Goal: Information Seeking & Learning: Learn about a topic

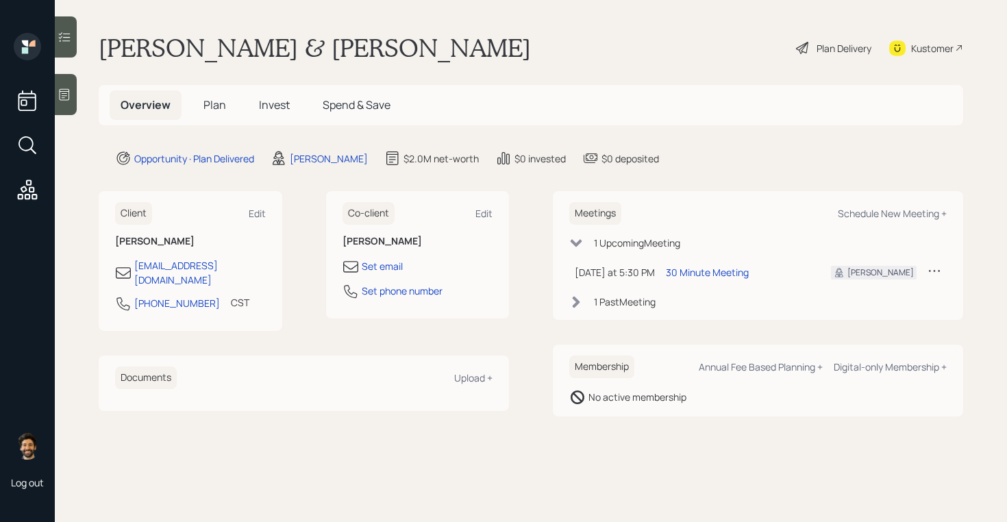
click at [277, 103] on span "Invest" at bounding box center [274, 104] width 31 height 15
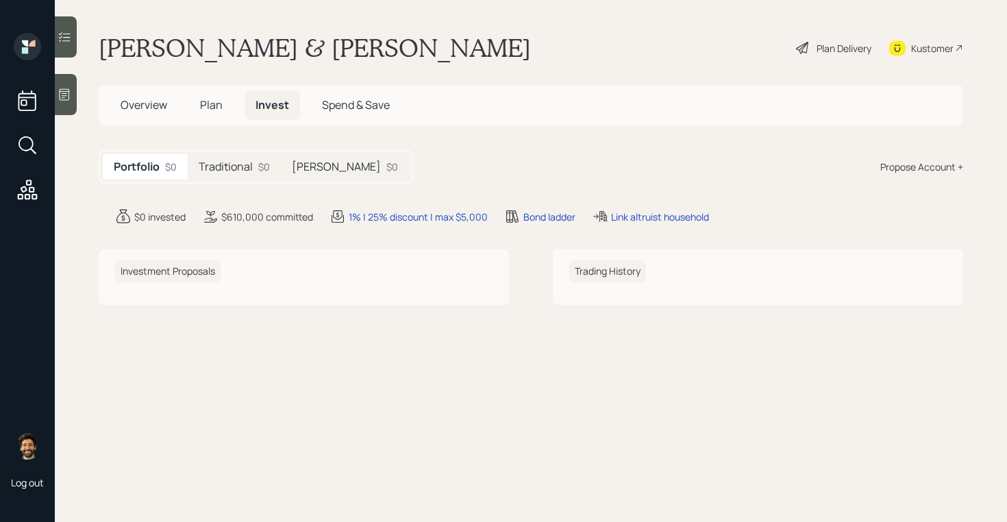
click at [240, 172] on h5 "Traditional" at bounding box center [226, 166] width 54 height 13
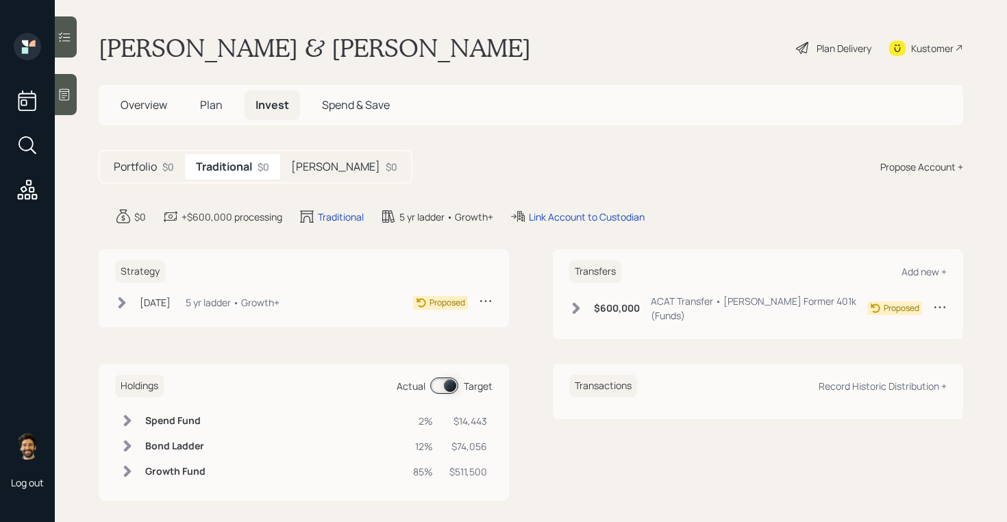
click at [386, 173] on div "$0" at bounding box center [392, 167] width 12 height 14
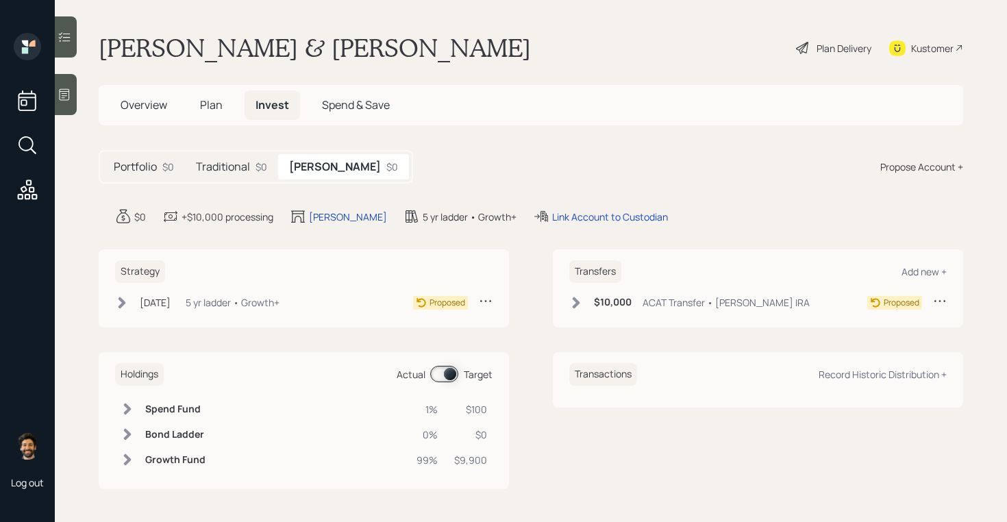
click at [850, 50] on div "Plan Delivery" at bounding box center [844, 48] width 55 height 14
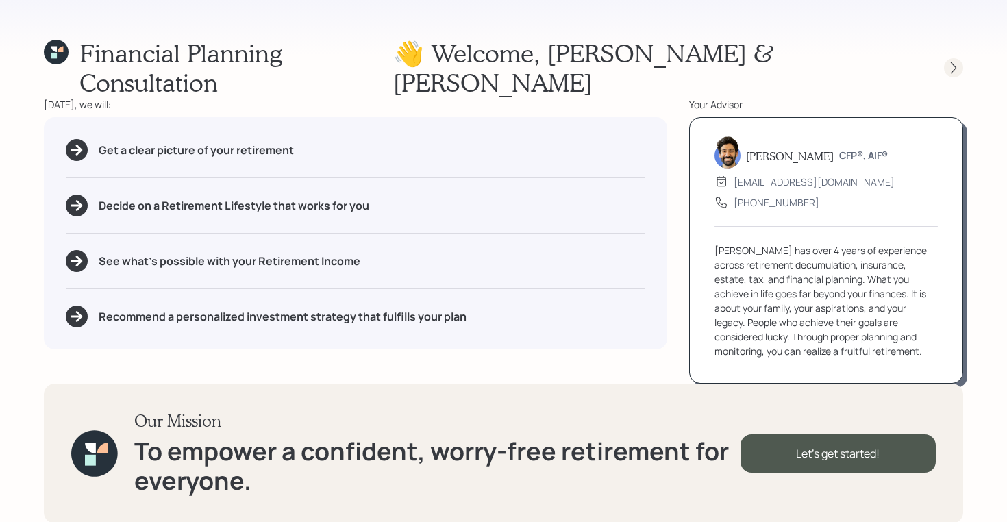
click at [954, 61] on icon at bounding box center [954, 68] width 14 height 14
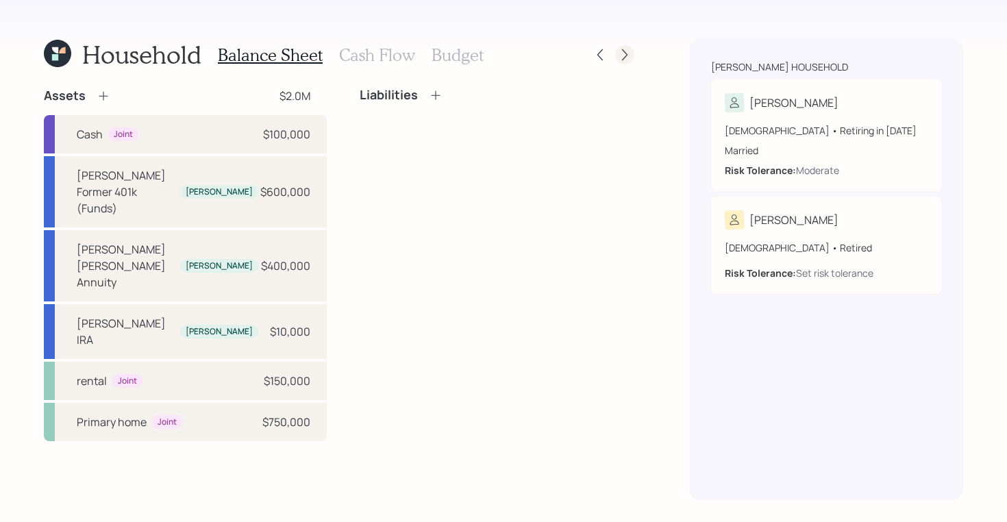
click at [618, 48] on icon at bounding box center [625, 55] width 14 height 14
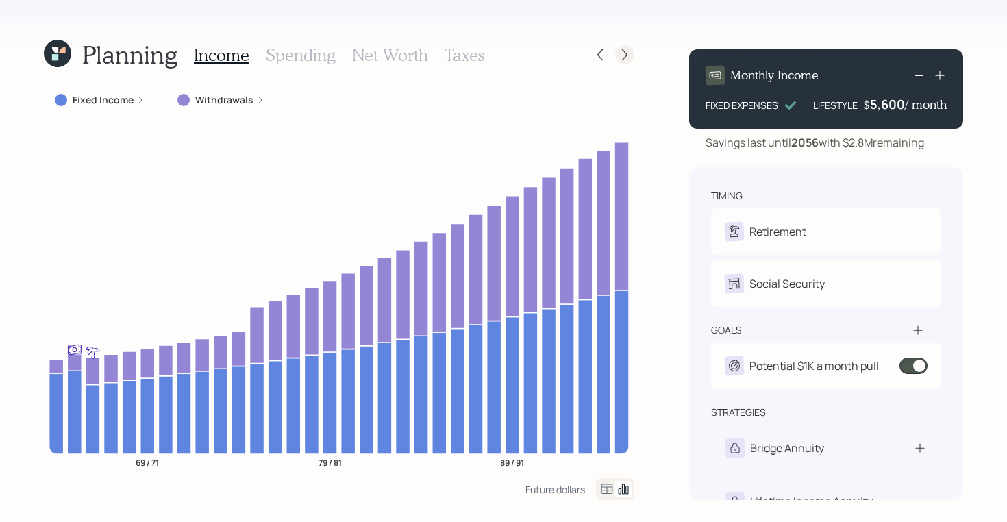
click at [631, 51] on icon at bounding box center [625, 55] width 14 height 14
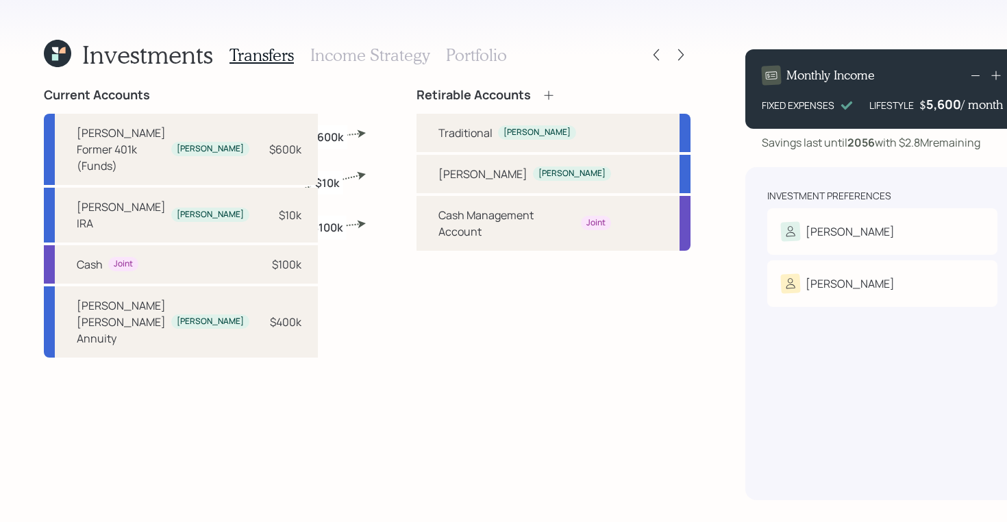
click at [386, 53] on h3 "Income Strategy" at bounding box center [369, 55] width 119 height 20
